Goal: Contribute content: Contribute content

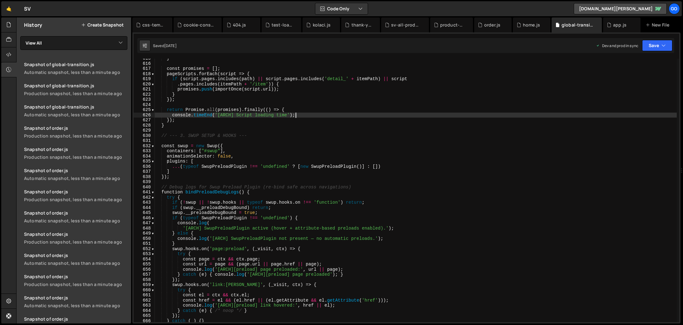
scroll to position [2130, 0]
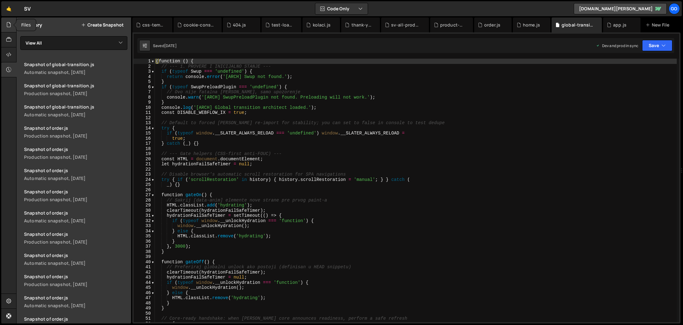
click at [9, 27] on icon at bounding box center [8, 24] width 5 height 7
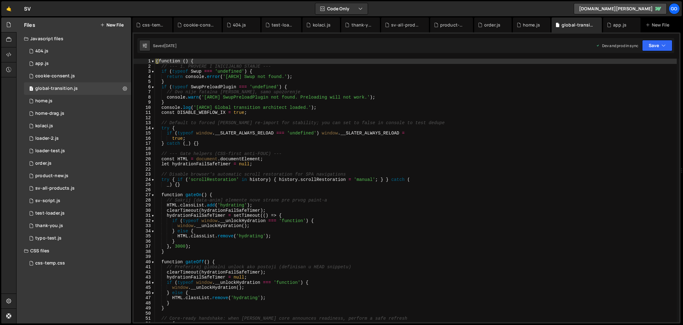
click at [119, 25] on button "New File" at bounding box center [111, 24] width 23 height 5
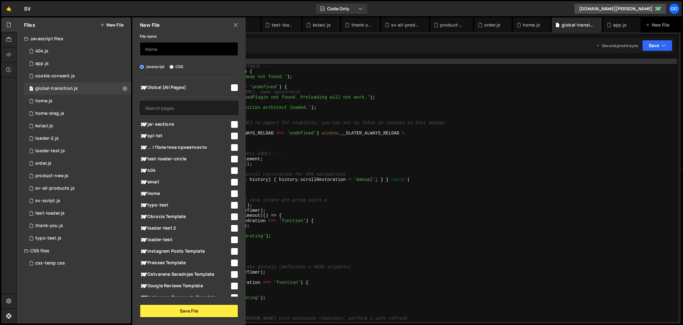
click at [172, 49] on input "text" at bounding box center [189, 49] width 98 height 14
type input "jar-sections"
click at [231, 123] on input "checkbox" at bounding box center [234, 124] width 7 height 7
checkbox input "true"
click at [220, 311] on button "Save File" at bounding box center [189, 311] width 98 height 13
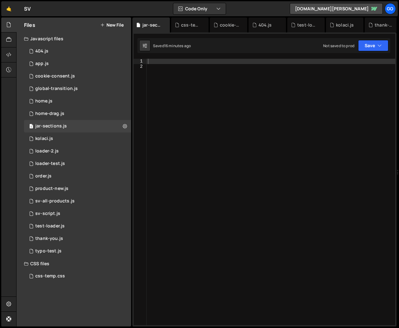
click at [256, 135] on div at bounding box center [271, 197] width 249 height 277
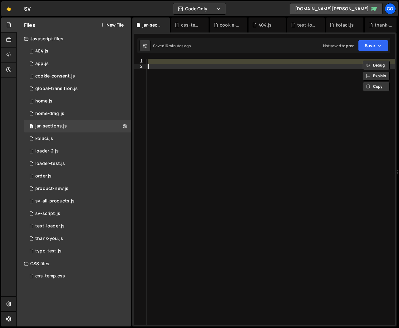
paste textarea
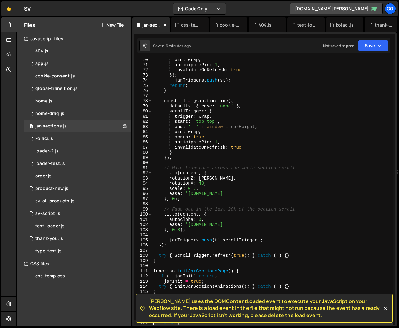
scroll to position [373, 0]
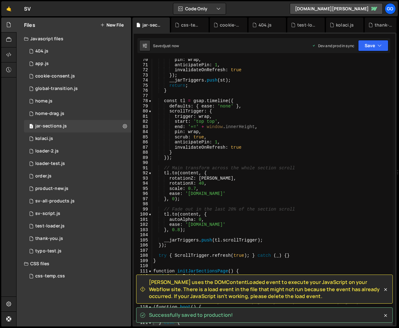
drag, startPoint x: 300, startPoint y: 316, endPoint x: 149, endPoint y: 288, distance: 153.3
click at [149, 288] on span "Slater uses the DOMContentLoaded event to execute your JavaScript on your Webfl…" at bounding box center [266, 289] width 234 height 21
drag, startPoint x: 187, startPoint y: 288, endPoint x: 290, endPoint y: 295, distance: 103.9
click at [290, 295] on div "Slater uses the DOMContentLoaded event to execute your JavaScript on your Webfl…" at bounding box center [261, 289] width 242 height 21
copy span "Slater uses the DOMContentLoaded event to execute your JavaScript on your Webfl…"
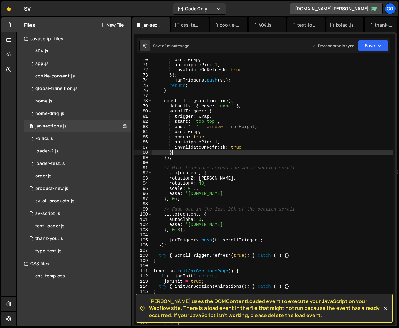
click at [244, 152] on div "pin : wrap , anticipatePin : 1 , invalidateOnRefresh : true }) ; __jarTriggers …" at bounding box center [272, 195] width 241 height 277
type textarea "})();"
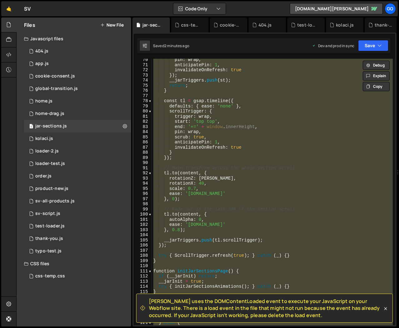
paste textarea
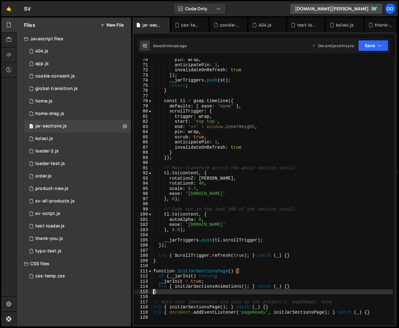
click at [290, 144] on div "pin : wrap , anticipatePin : 1 , invalidateOnRefresh : true }) ; __jarTriggers …" at bounding box center [272, 195] width 241 height 277
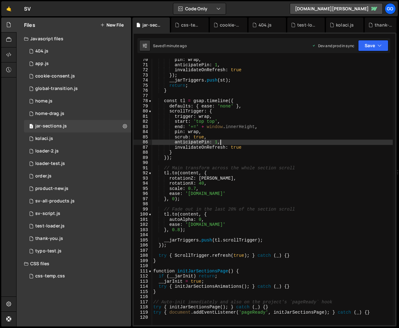
type textarea "try { document.addEventListener('pageReady', initJarSectionsPage); } catch (_) …"
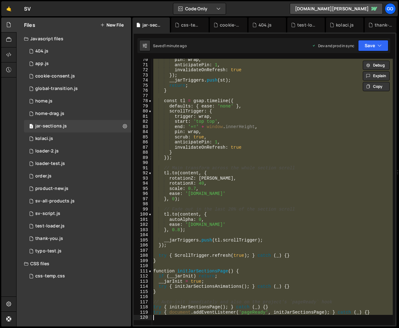
paste textarea
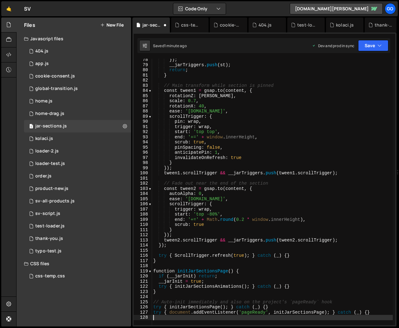
scroll to position [414, 0]
type textarea "try { document.addEventListener('pageReady', initJarSectionsPage); } catch (_) …"
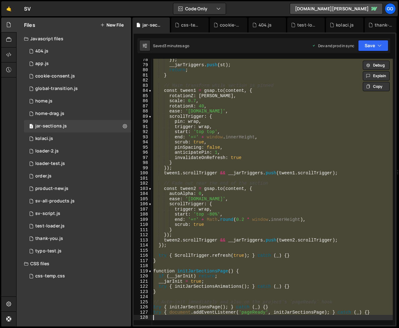
paste textarea
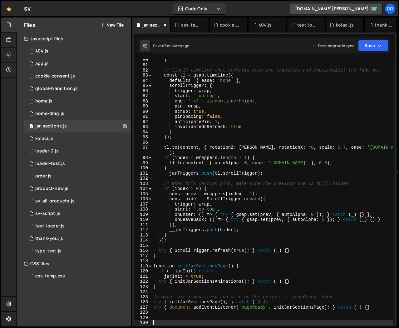
scroll to position [424, 0]
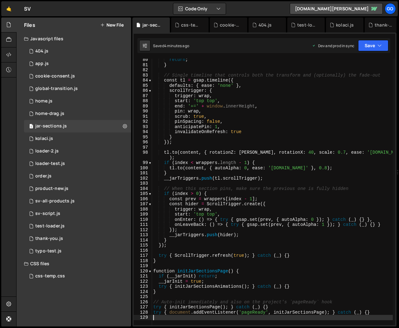
click at [275, 157] on div "return ; } // Single timeline that controls both the transform and (optionally)…" at bounding box center [272, 195] width 241 height 277
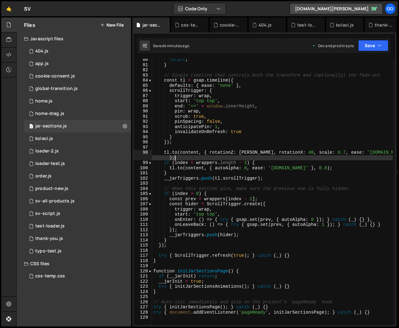
type textarea "try { document.addEventListener('pageReady', initJarSectionsPage); } catch (_) …"
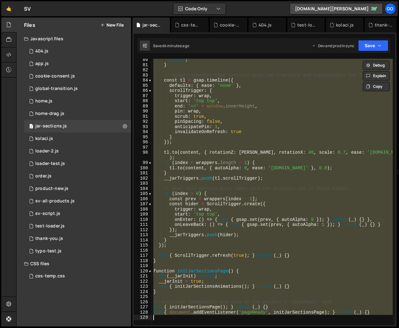
paste textarea
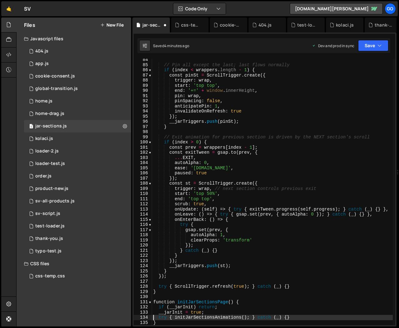
scroll to position [445, 0]
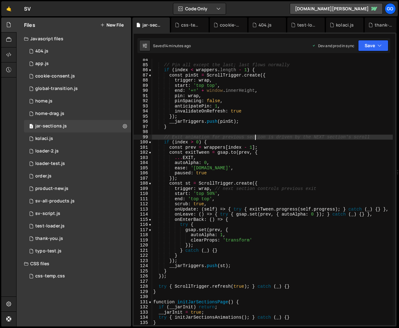
click at [254, 138] on div "// Pin all except the last; last flows normally if ( index < wrappers . length …" at bounding box center [272, 195] width 241 height 277
type textarea "try { document.addEventListener('pageReady', initJarSectionsPage); } catch (_) …"
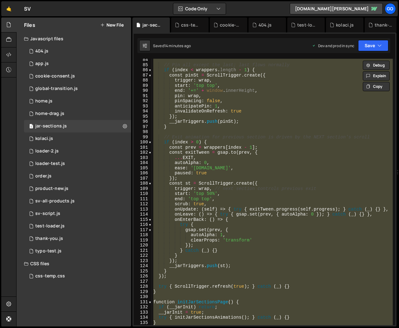
paste textarea
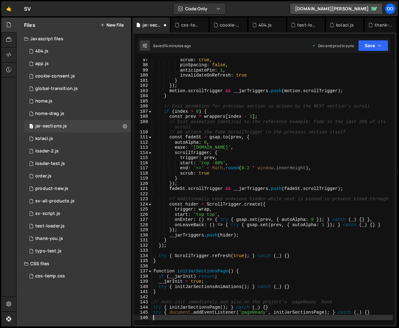
scroll to position [511, 0]
click at [264, 138] on div "scrub : true , pinSpacing : false , anticipatePin : 1 , invalidateOnRefresh : t…" at bounding box center [272, 195] width 241 height 277
type textarea "const fadeSt = gsap.to(prev, {"
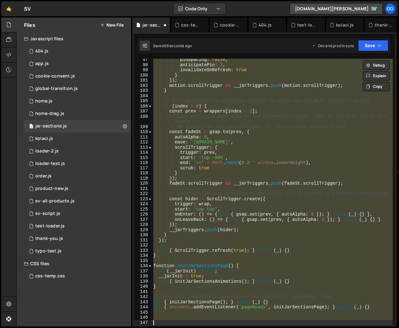
type textarea "try { document.addEventListener('pageReady', initJarSectionsPage); } catch (_) …"
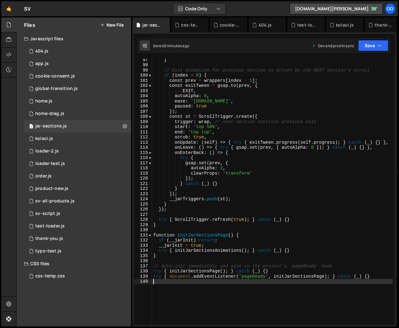
click at [316, 180] on div "} // Exit animation for previous section is driven by the NEXT section's scroll…" at bounding box center [272, 195] width 241 height 277
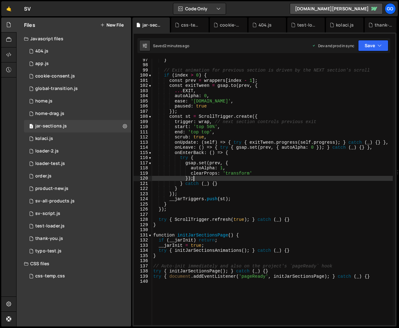
type textarea "try { document.addEventListener('pageReady', initJarSectionsPage); } catch (_) …"
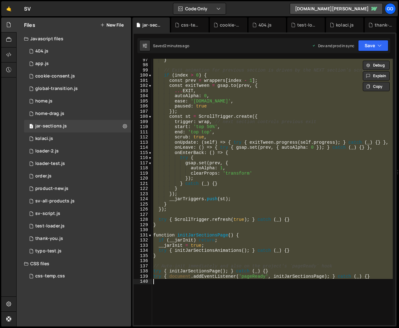
paste textarea
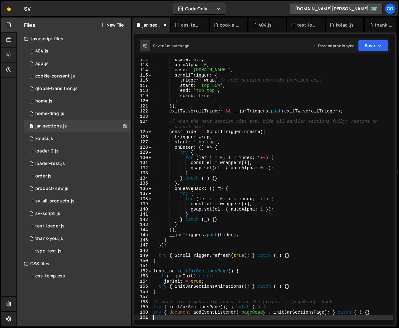
scroll to position [589, 0]
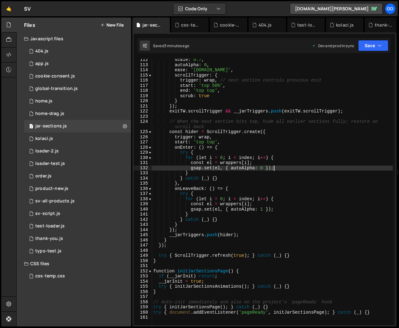
click at [280, 168] on div "scale : 0.7 , autoAlpha : 0 , ease : 'power1.in' , scrollTrigger : { trigger : …" at bounding box center [272, 195] width 241 height 277
type textarea "try { document.addEventListener('pageReady', initJarSectionsPage); } catch (_) …"
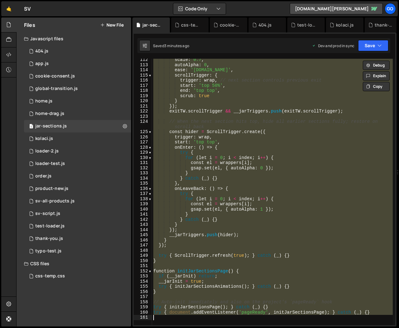
paste textarea
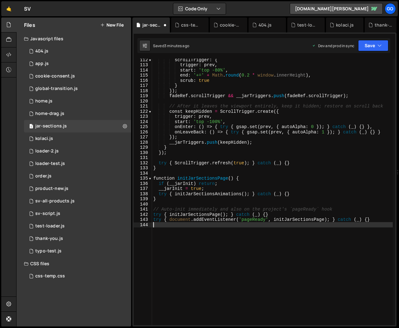
scroll to position [594, 0]
click at [327, 196] on div "scrollTrigger : { trigger : prev , start : 'top -80%' , end : '+=' + Math . rou…" at bounding box center [272, 195] width 241 height 277
type textarea "try { initJarSectionsAnimations(); } catch (_) {}"
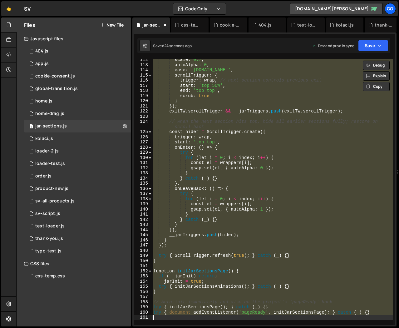
scroll to position [589, 0]
click at [327, 196] on div "scale : 0.7 , autoAlpha : 0 , ease : 'power1.in' , scrollTrigger : { trigger : …" at bounding box center [272, 192] width 241 height 266
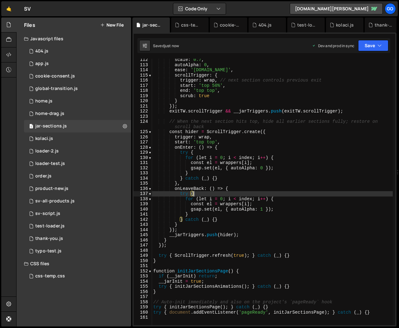
click at [258, 147] on div "scale : 0.7 , autoAlpha : 0 , ease : 'power1.in' , scrollTrigger : { trigger : …" at bounding box center [272, 195] width 241 height 277
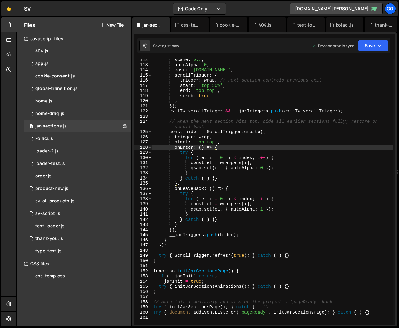
type textarea "try { document.addEventListener('pageReady', initJarSectionsPage); } catch (_) …"
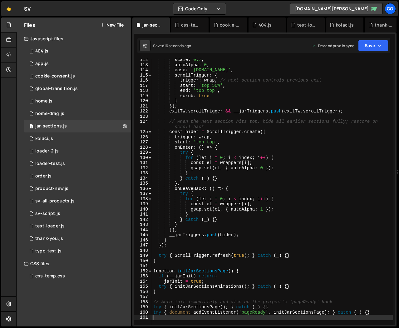
click at [271, 150] on div "scale : 0.7 , autoAlpha : 0 , ease : 'power1.in' , scrollTrigger : { trigger : …" at bounding box center [272, 195] width 241 height 277
type textarea "try {"
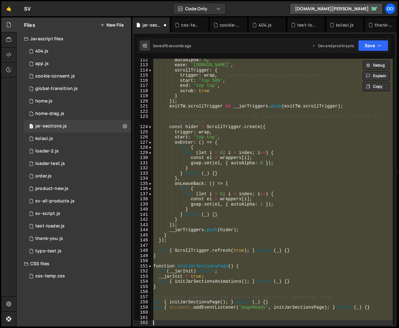
type textarea "try { document.addEventListener('pageReady', initJarSectionsPage); } catch (_) …"
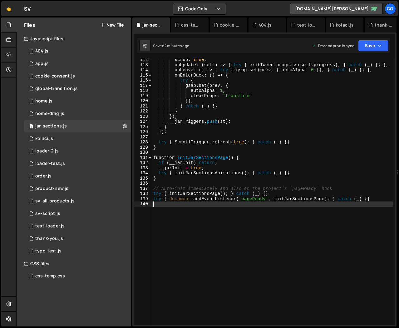
click at [275, 136] on div "scrub : true , onUpdate : ( self ) => { try { exitTween . progress ( self . pro…" at bounding box center [272, 195] width 241 height 277
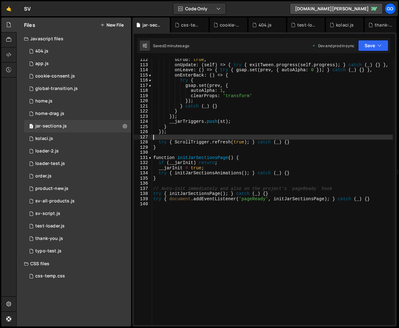
type textarea "try { document.addEventListener('pageReady', initJarSectionsPage); } catch (_) …"
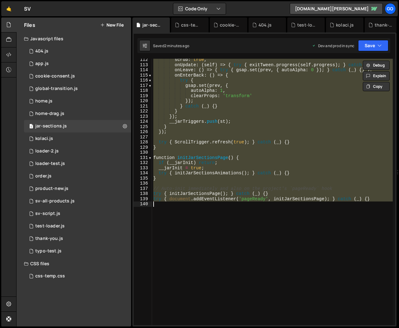
paste textarea
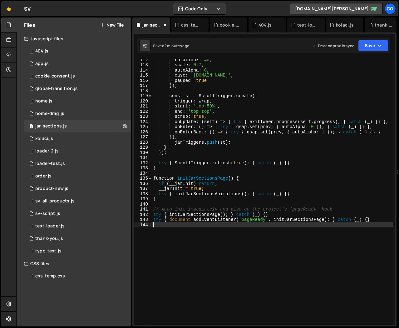
scroll to position [594, 0]
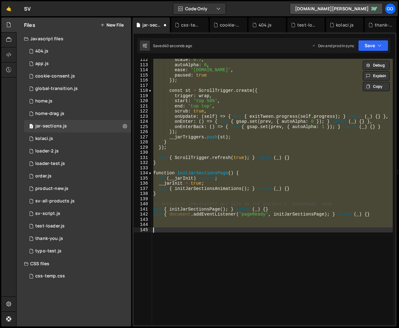
type textarea "try { document.addEventListener('pageReady', initJarSectionsPage); } catch (_) …"
